Goal: Check status: Check status

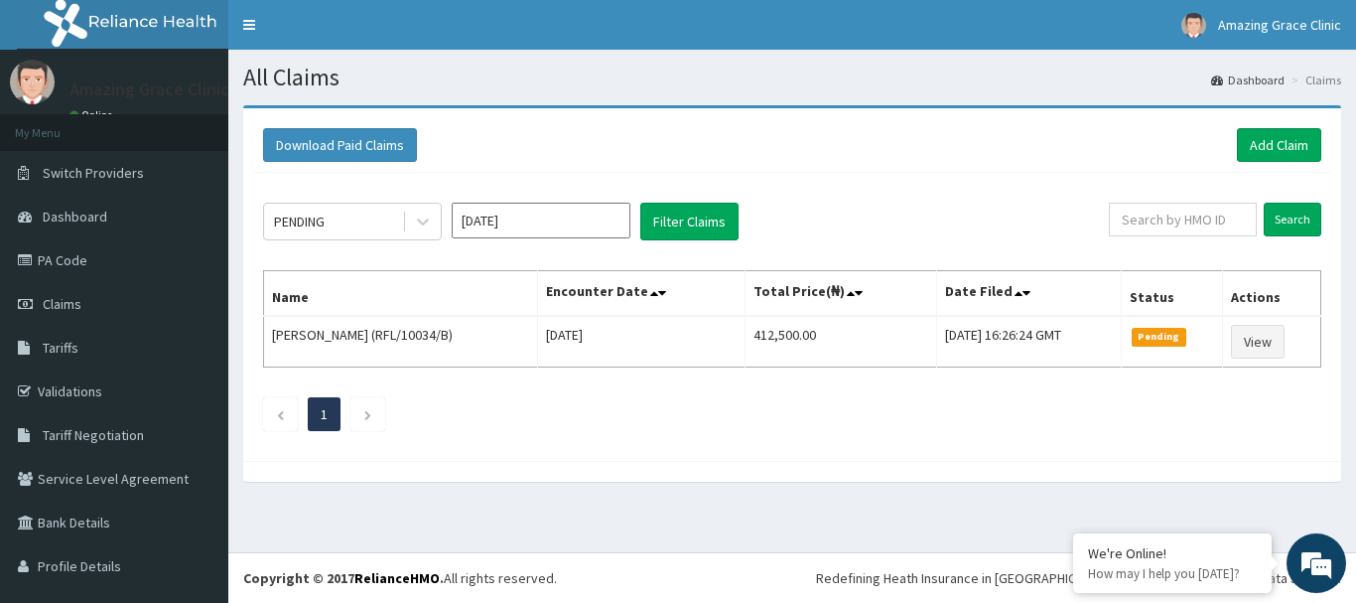
click at [539, 214] on input "Oct 2025" at bounding box center [541, 221] width 179 height 36
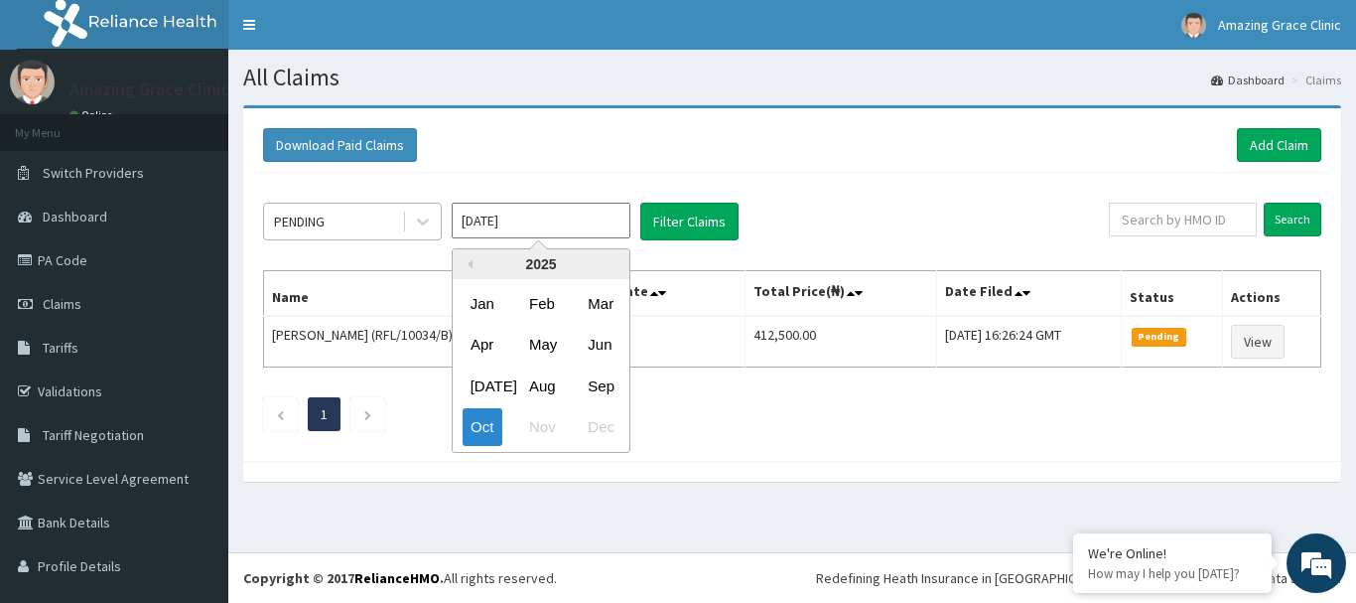
click at [355, 226] on div "PENDING" at bounding box center [333, 222] width 138 height 32
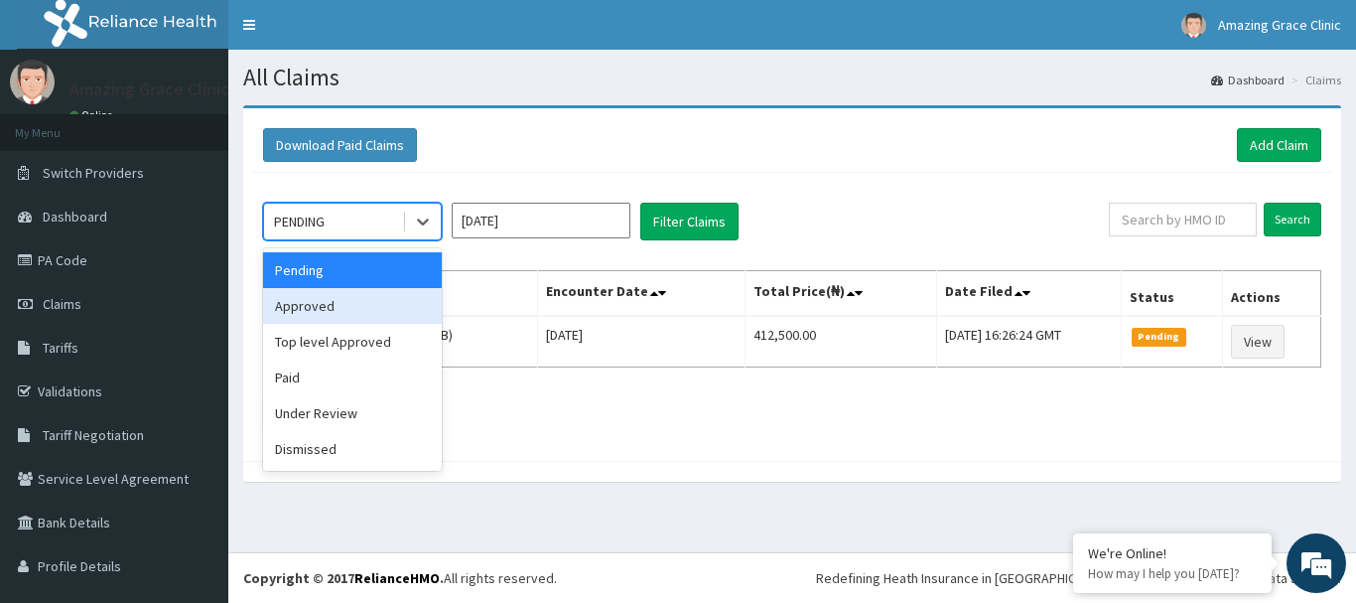
click at [361, 301] on div "Approved" at bounding box center [352, 306] width 179 height 36
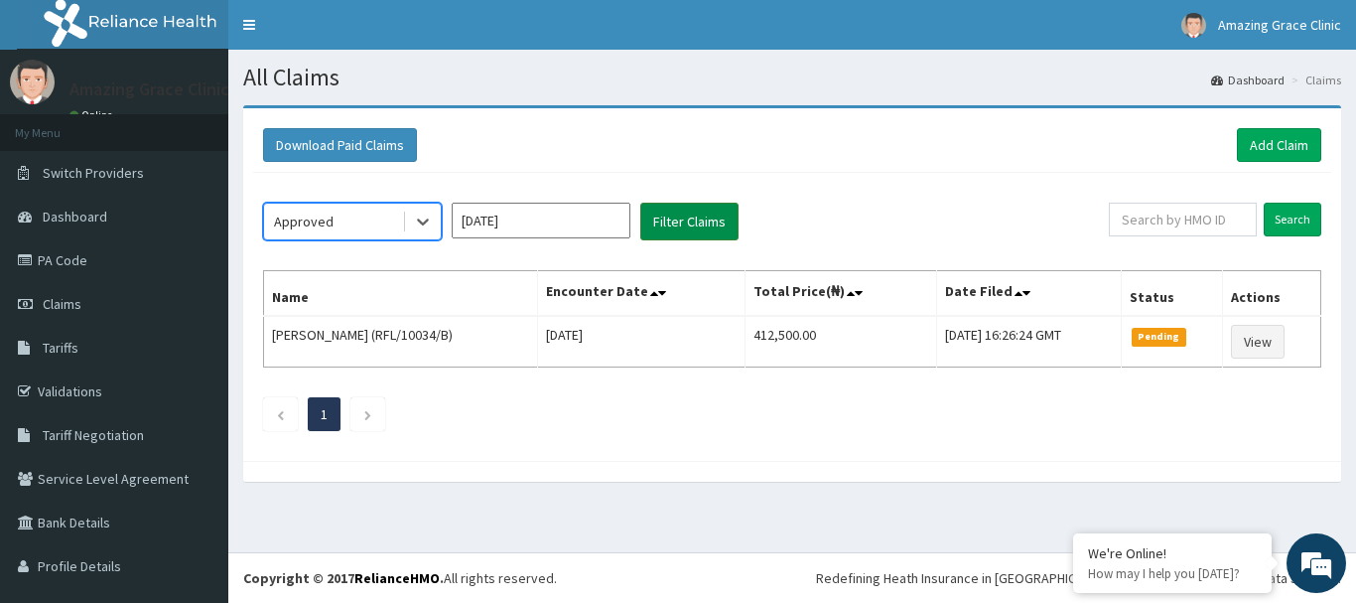
click at [682, 230] on button "Filter Claims" at bounding box center [689, 222] width 98 height 38
click at [709, 220] on button "Filter Claims" at bounding box center [689, 222] width 98 height 38
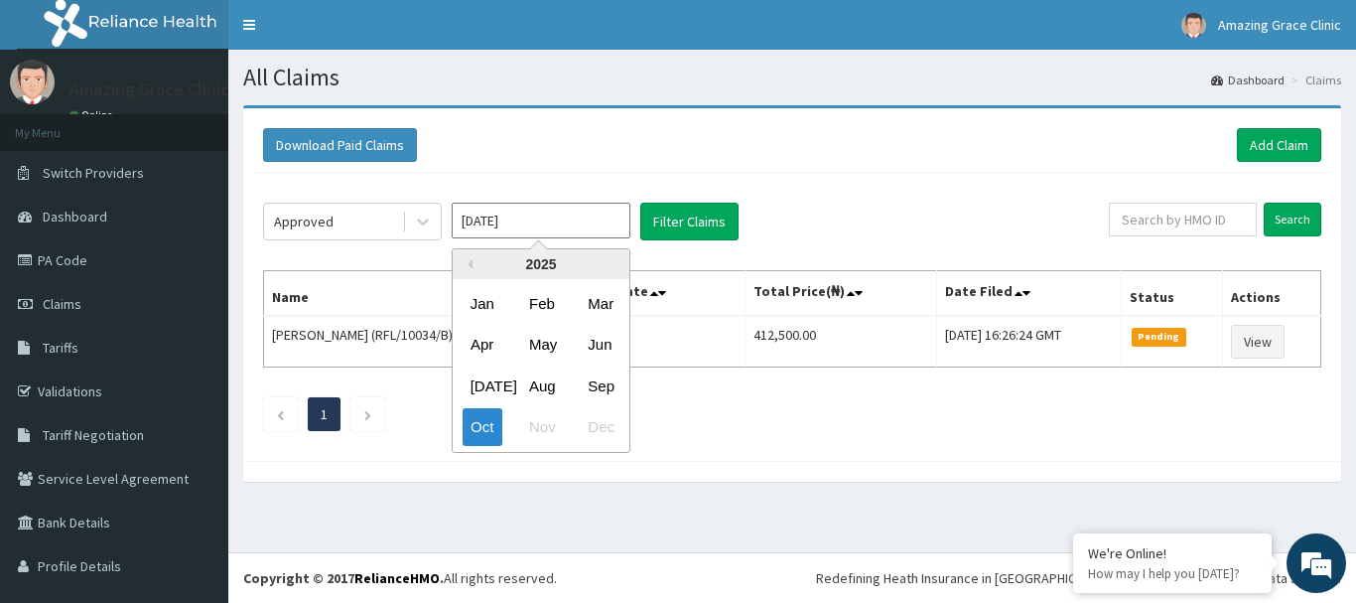
click at [548, 229] on input "Oct 2025" at bounding box center [541, 221] width 179 height 36
click at [476, 415] on div "Oct" at bounding box center [483, 427] width 40 height 37
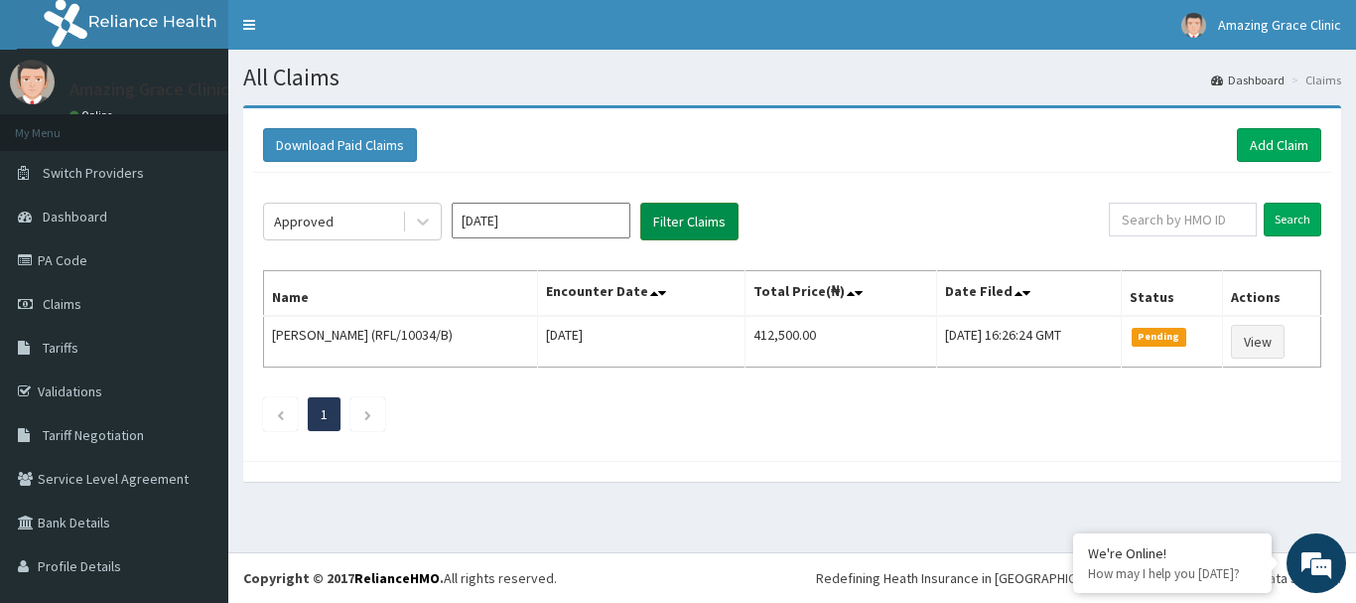
click at [690, 231] on button "Filter Claims" at bounding box center [689, 222] width 98 height 38
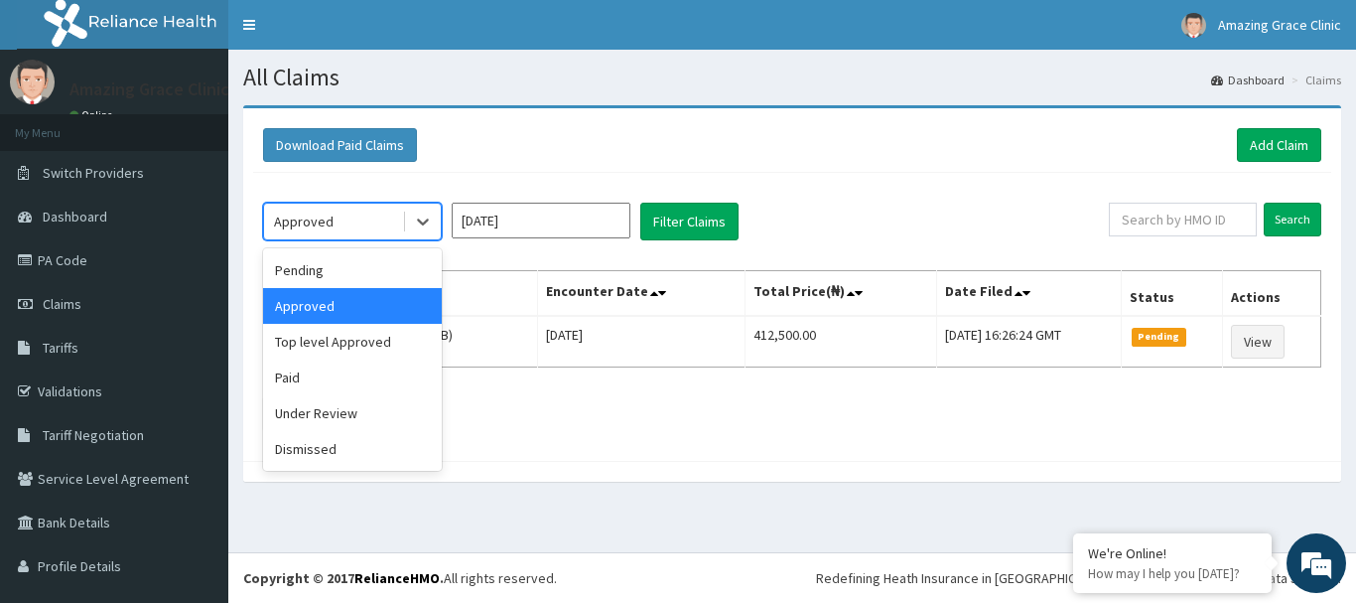
click at [343, 216] on div "Approved" at bounding box center [333, 222] width 138 height 32
click at [332, 267] on div "Pending" at bounding box center [352, 270] width 179 height 36
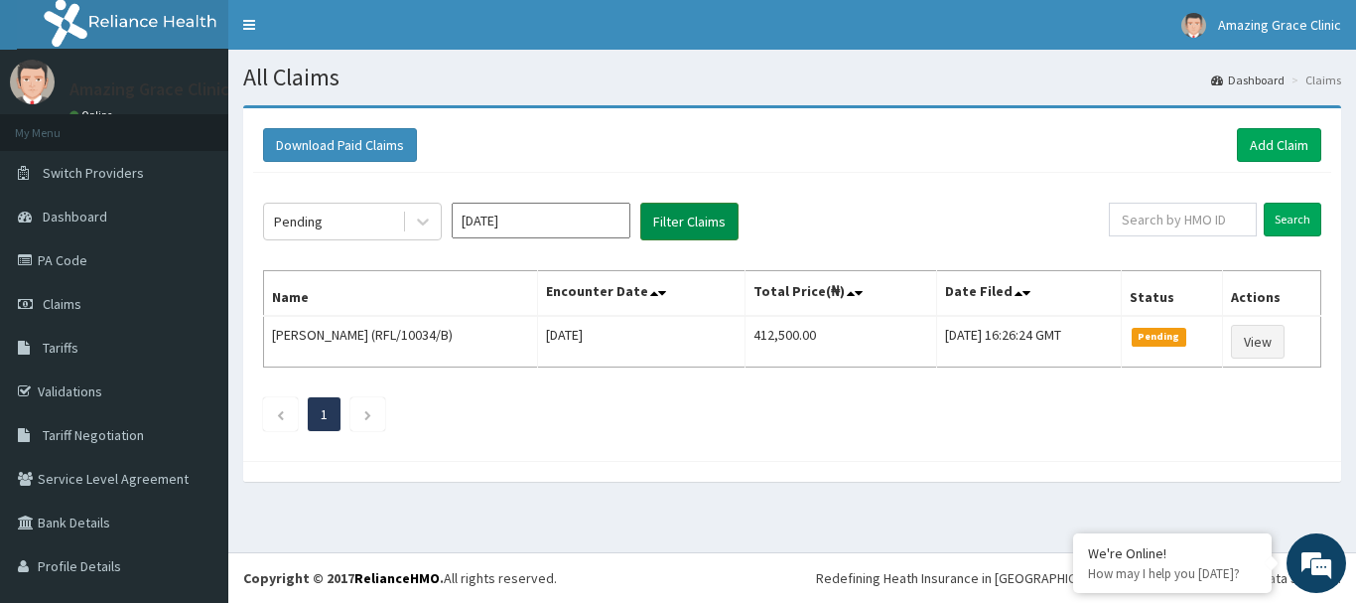
click at [719, 217] on button "Filter Claims" at bounding box center [689, 222] width 98 height 38
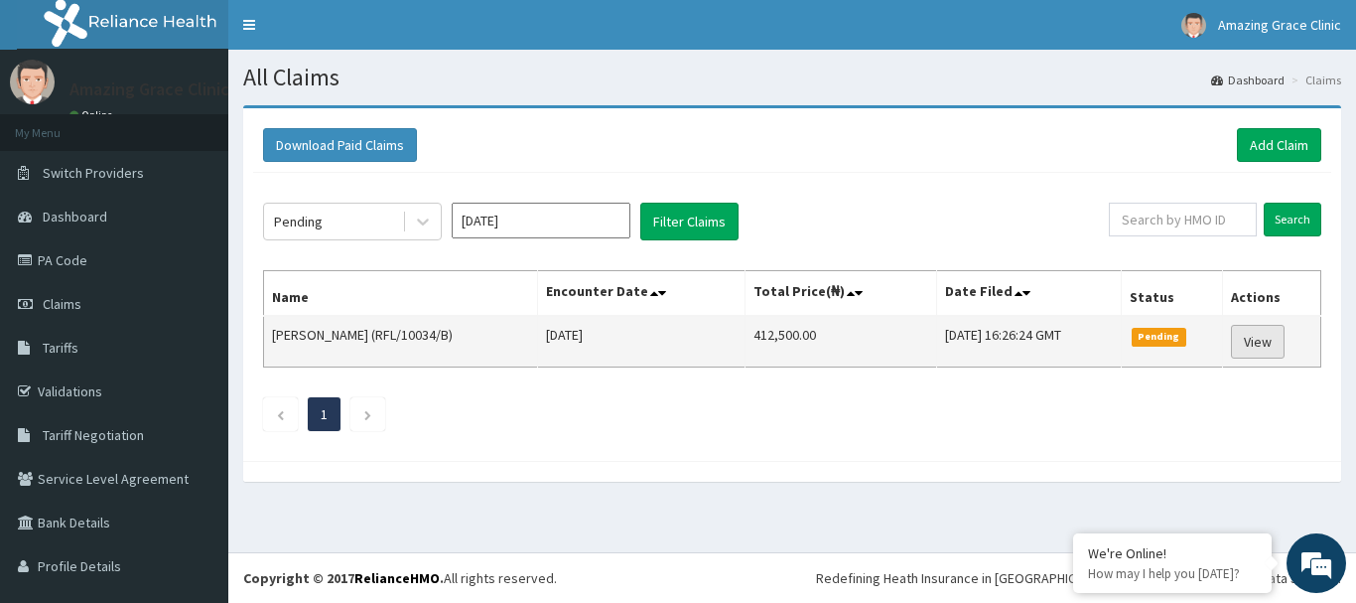
click at [1253, 341] on link "View" at bounding box center [1258, 342] width 54 height 34
